Goal: Task Accomplishment & Management: Manage account settings

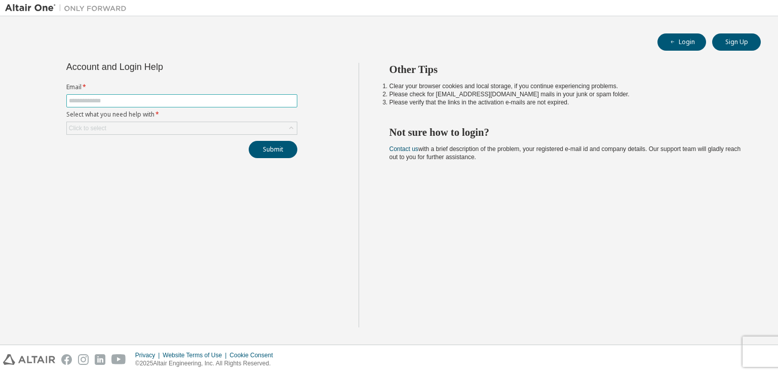
click at [223, 101] on input "text" at bounding box center [182, 101] width 226 height 8
type input "**********"
click at [192, 126] on div "Click to select" at bounding box center [182, 128] width 230 height 12
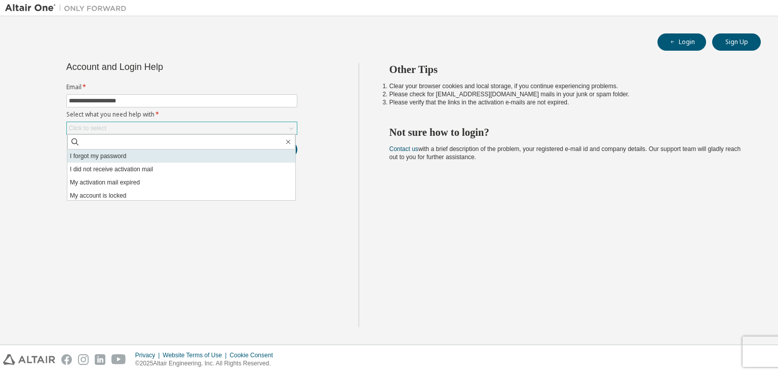
click at [170, 156] on li "I forgot my password" at bounding box center [181, 155] width 228 height 13
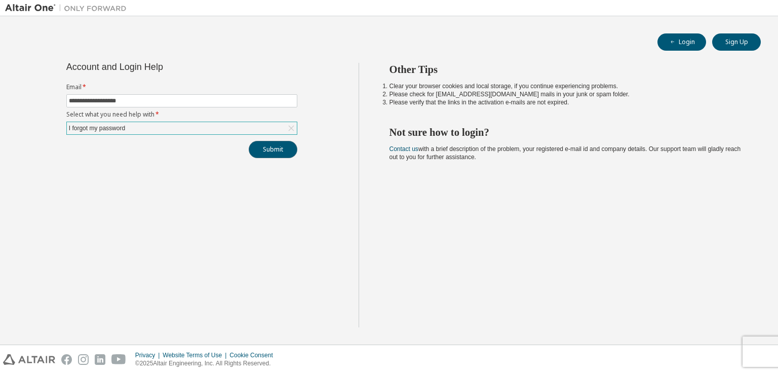
click at [271, 145] on button "Submit" at bounding box center [273, 149] width 49 height 17
click at [283, 150] on button "Submit" at bounding box center [273, 149] width 49 height 17
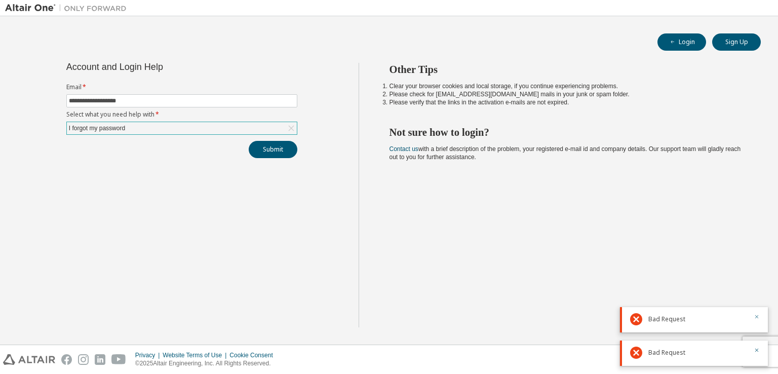
click at [757, 318] on icon "button" at bounding box center [757, 316] width 6 height 6
click at [758, 346] on button "button" at bounding box center [757, 350] width 6 height 9
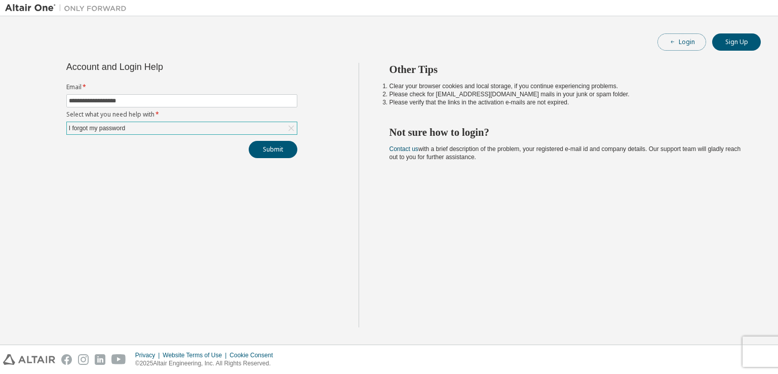
click at [681, 36] on button "Login" at bounding box center [681, 41] width 49 height 17
